Goal: Transaction & Acquisition: Book appointment/travel/reservation

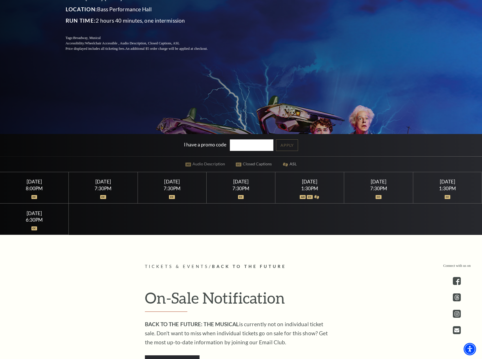
scroll to position [198, 0]
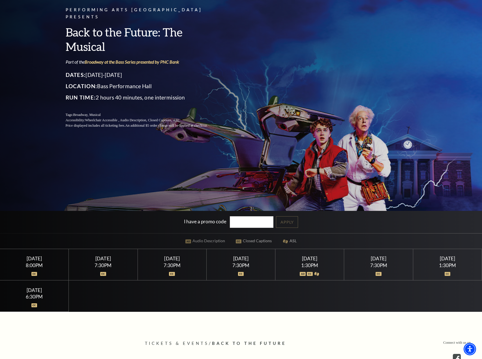
scroll to position [57, 0]
